Goal: Information Seeking & Learning: Check status

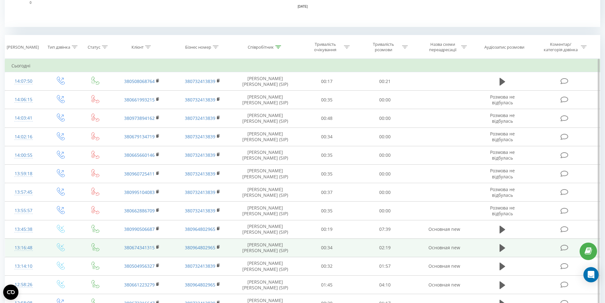
scroll to position [145, 0]
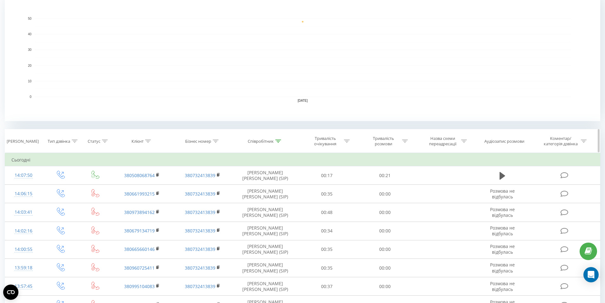
click at [278, 140] on icon at bounding box center [278, 140] width 6 height 3
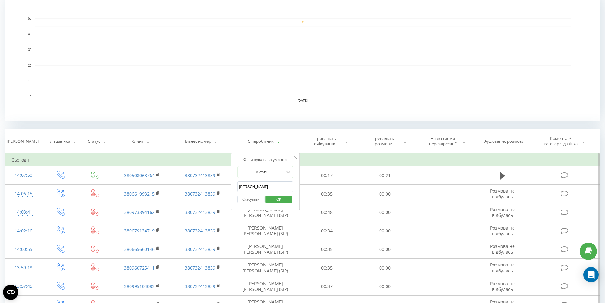
click at [253, 188] on input "[PERSON_NAME]" at bounding box center [265, 186] width 56 height 11
type input "антон"
click at [274, 199] on span "OK" at bounding box center [279, 199] width 18 height 10
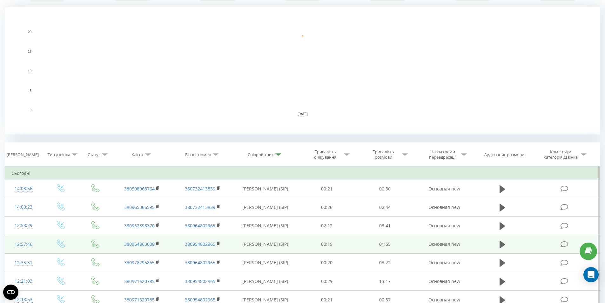
scroll to position [159, 0]
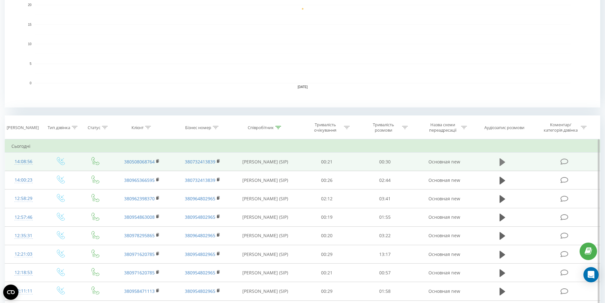
click at [500, 163] on icon at bounding box center [502, 162] width 6 height 8
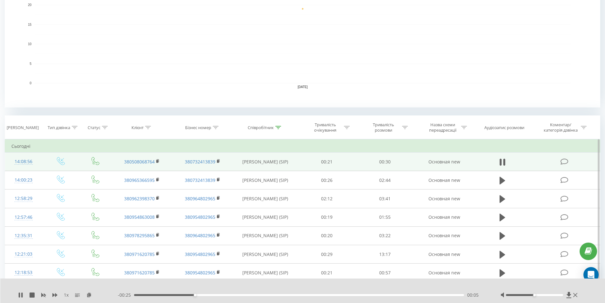
click at [519, 294] on div at bounding box center [534, 295] width 57 height 2
drag, startPoint x: 519, startPoint y: 294, endPoint x: 525, endPoint y: 295, distance: 5.7
click at [525, 295] on div at bounding box center [534, 295] width 57 height 2
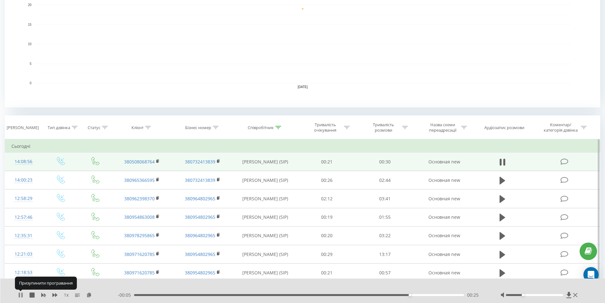
click at [21, 295] on icon at bounding box center [20, 294] width 5 height 5
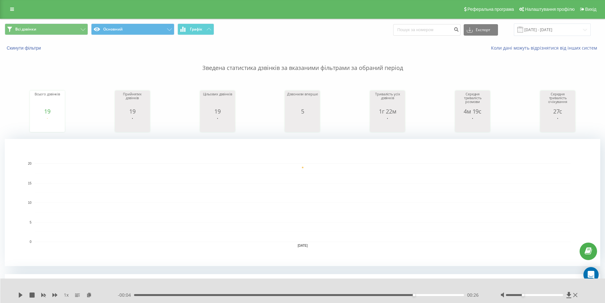
scroll to position [0, 0]
